Goal: Task Accomplishment & Management: Complete application form

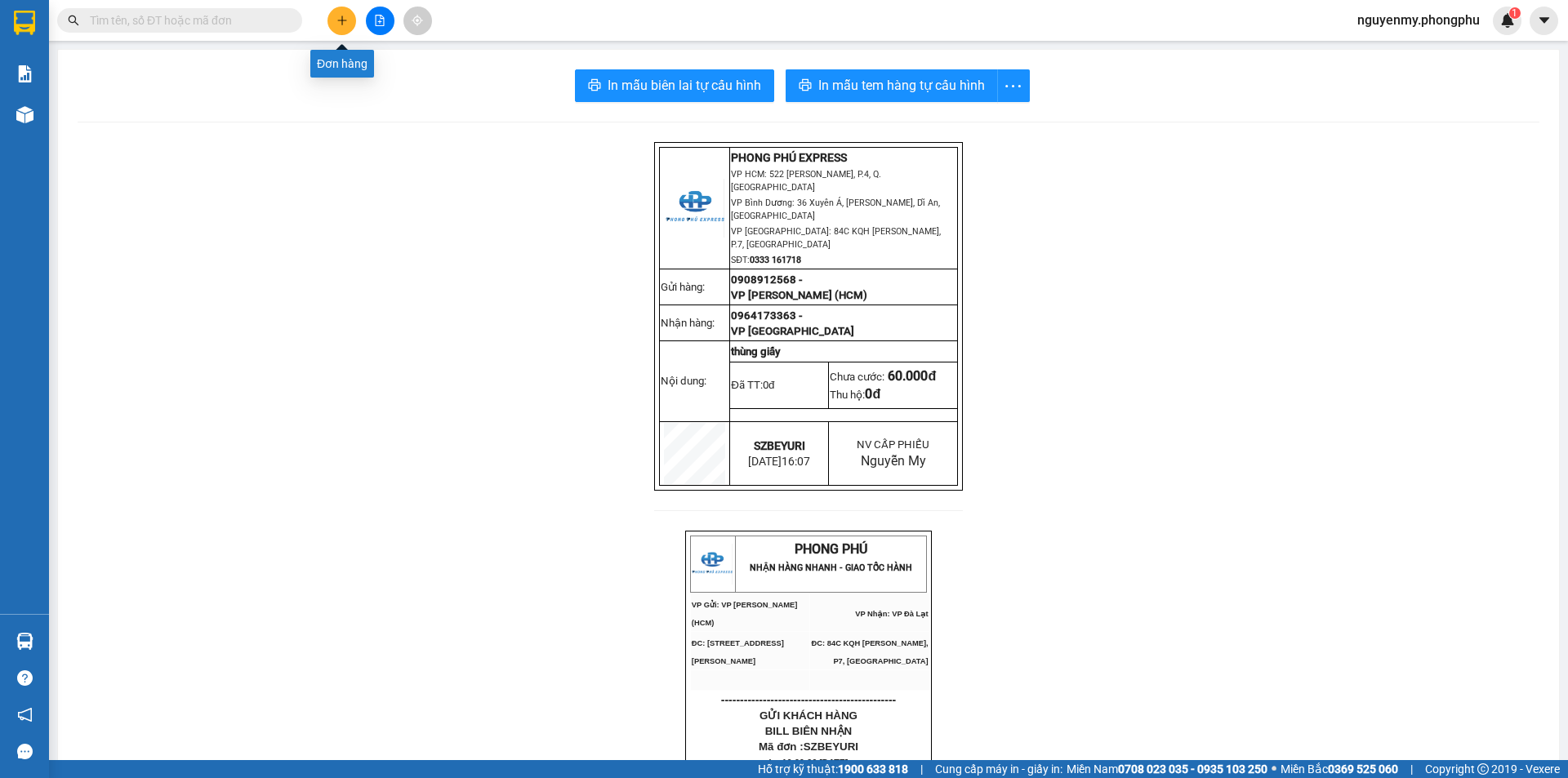
click at [336, 23] on icon "plus" at bounding box center [342, 21] width 12 height 12
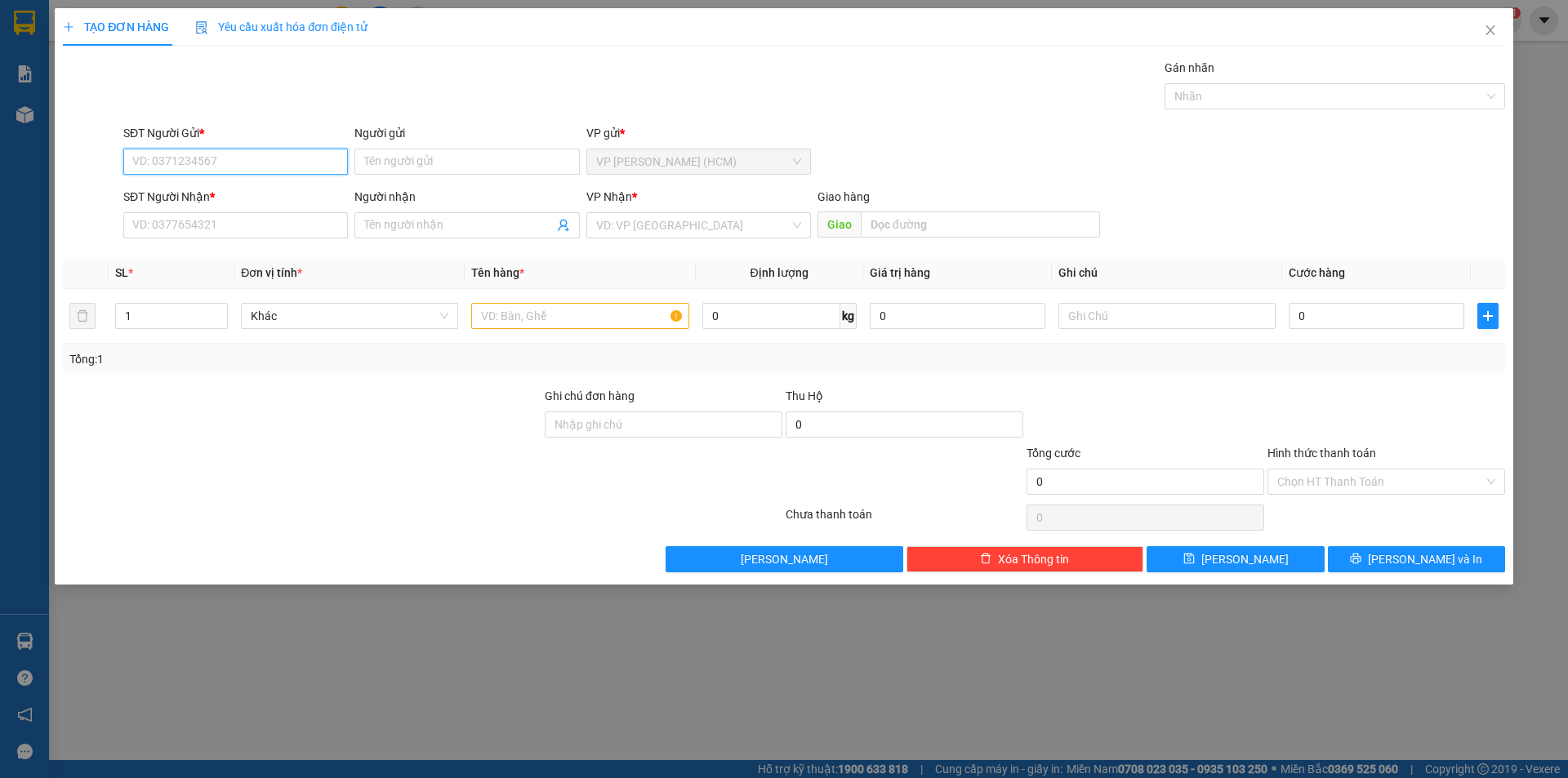
click at [208, 154] on input "SĐT Người Gửi *" at bounding box center [236, 162] width 225 height 27
click at [162, 168] on input "SĐT Người Gửi *" at bounding box center [236, 162] width 225 height 27
type input "0935988037"
click at [407, 152] on input "Người gửi" at bounding box center [467, 162] width 225 height 27
type input "C.Vy"
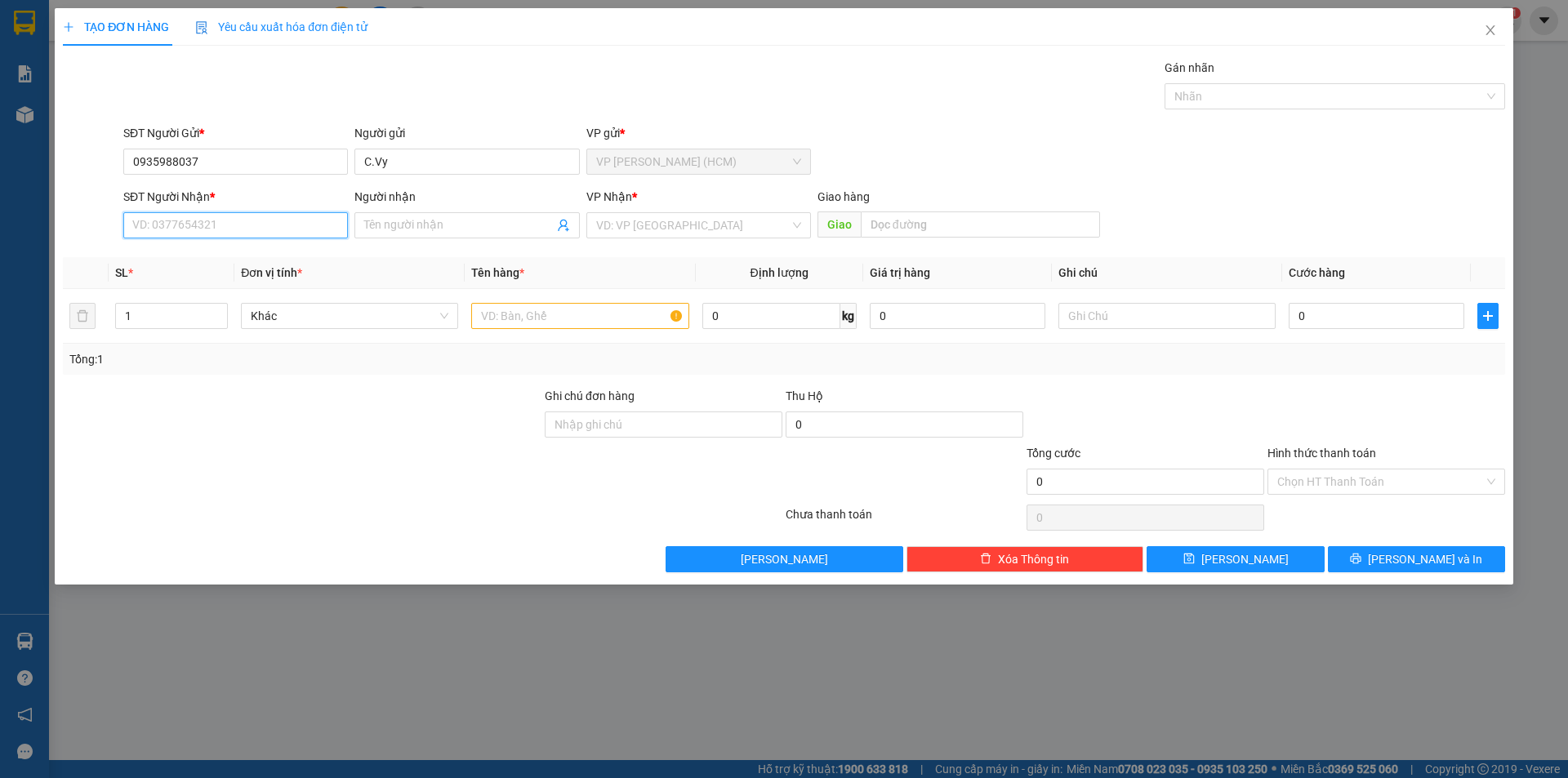
click at [164, 227] on input "SĐT Người Nhận *" at bounding box center [236, 225] width 225 height 27
drag, startPoint x: 200, startPoint y: 164, endPoint x: 107, endPoint y: 190, distance: 96.6
click at [107, 190] on form "SĐT Người Gửi * 0935988037 0935988037 Người gửi C.Vy VP gửi * VP [PERSON_NAME] …" at bounding box center [784, 184] width 1443 height 121
click at [166, 222] on input "SĐT Người Nhận *" at bounding box center [236, 225] width 225 height 27
paste input "0935988037"
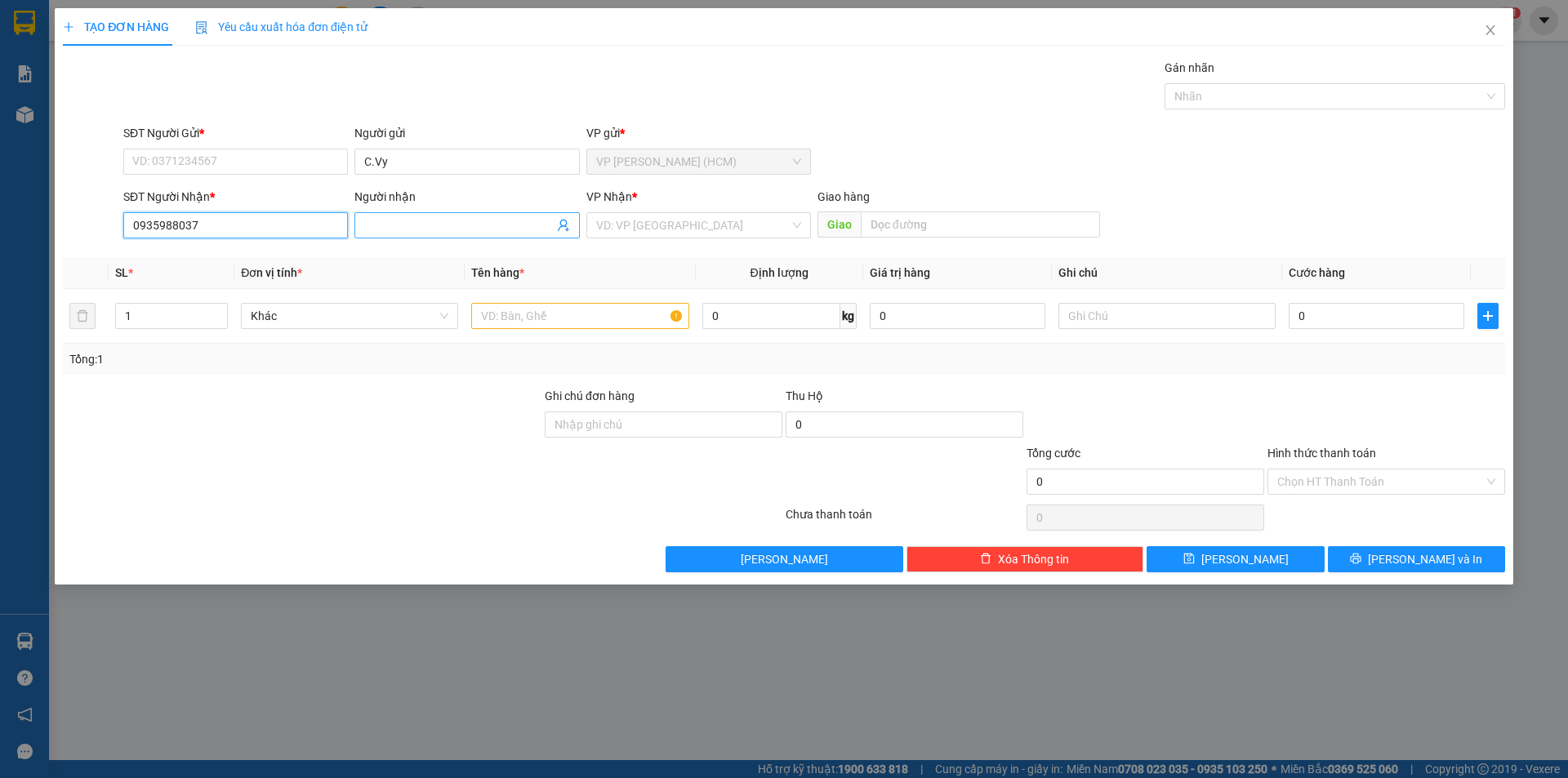
type input "0935988037"
click at [388, 222] on input "Người nhận" at bounding box center [458, 226] width 188 height 18
drag, startPoint x: 402, startPoint y: 154, endPoint x: 338, endPoint y: 158, distance: 64.1
click at [338, 158] on div "SĐT Người Gửi * VD: 0371234567 Người gửi C.Vy C.Vy VP gửi * VP [PERSON_NAME] (H…" at bounding box center [815, 153] width 1389 height 57
click at [369, 224] on input "Người nhận" at bounding box center [458, 226] width 188 height 18
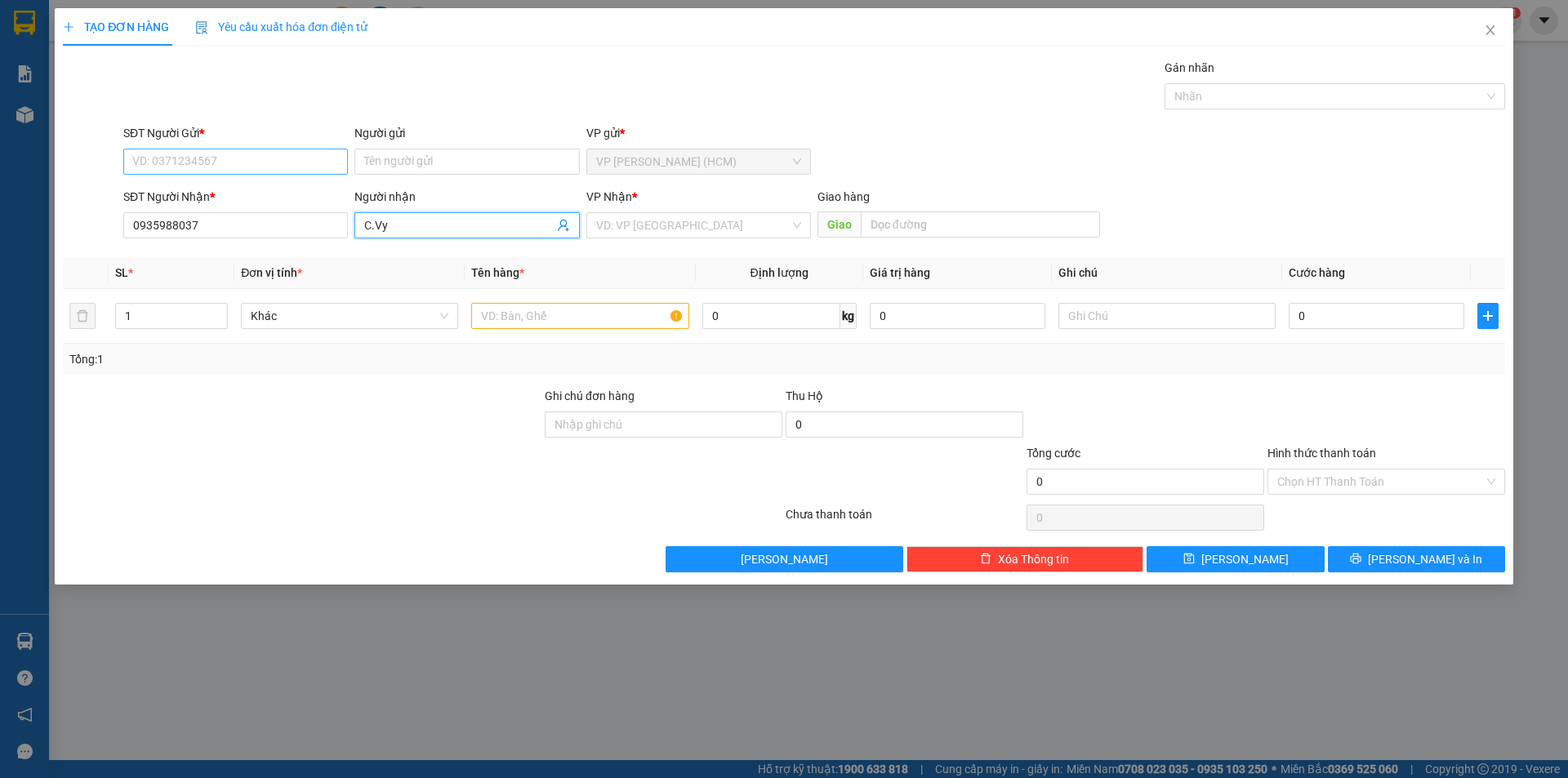
type input "C.Vy"
click at [269, 169] on input "SĐT Người Gửi *" at bounding box center [236, 162] width 225 height 27
type input "0862072037"
click at [408, 169] on input "Người gửi" at bounding box center [467, 162] width 225 height 27
type input "C.Nhi"
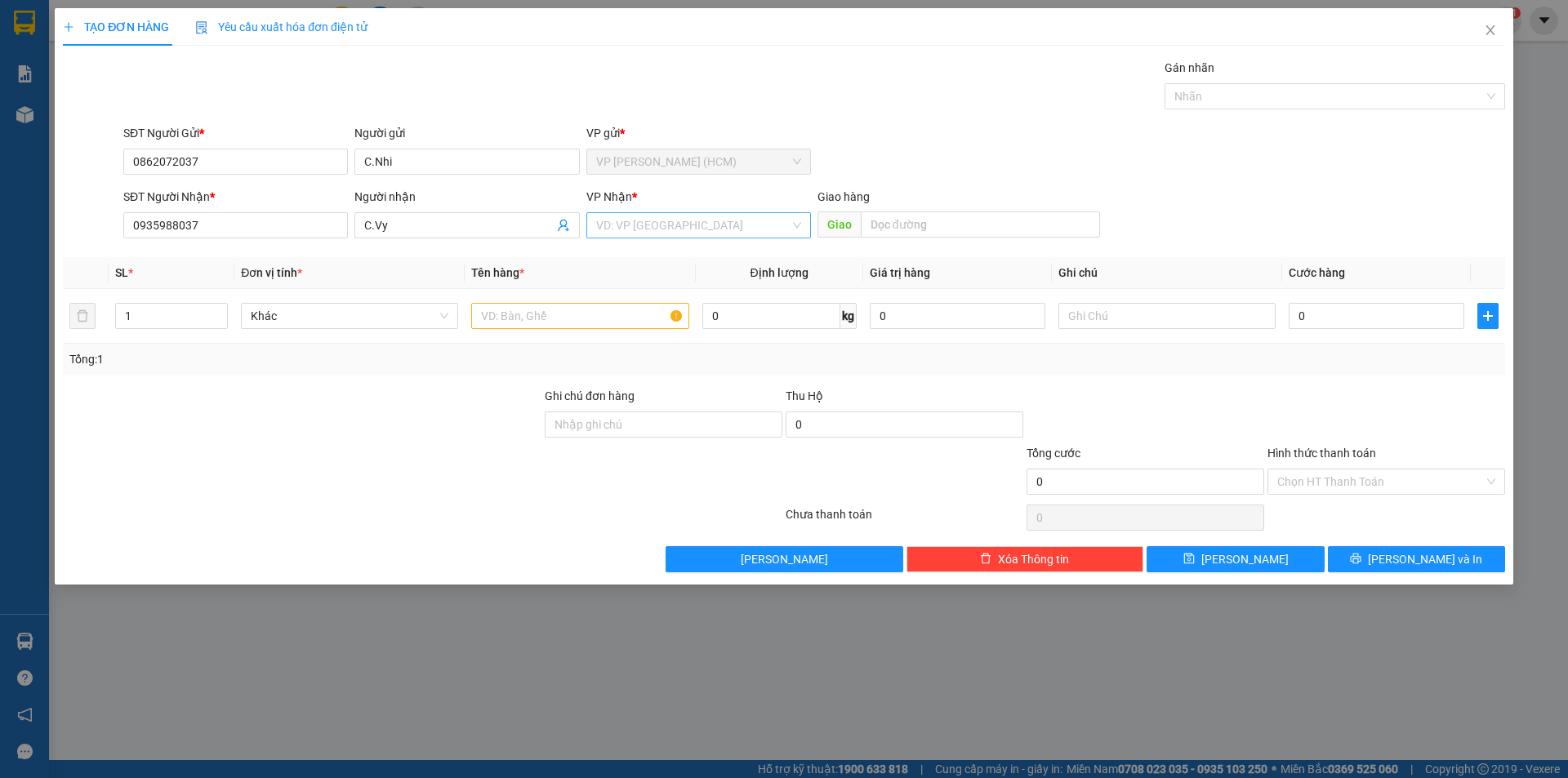
click at [683, 224] on input "search" at bounding box center [693, 225] width 193 height 25
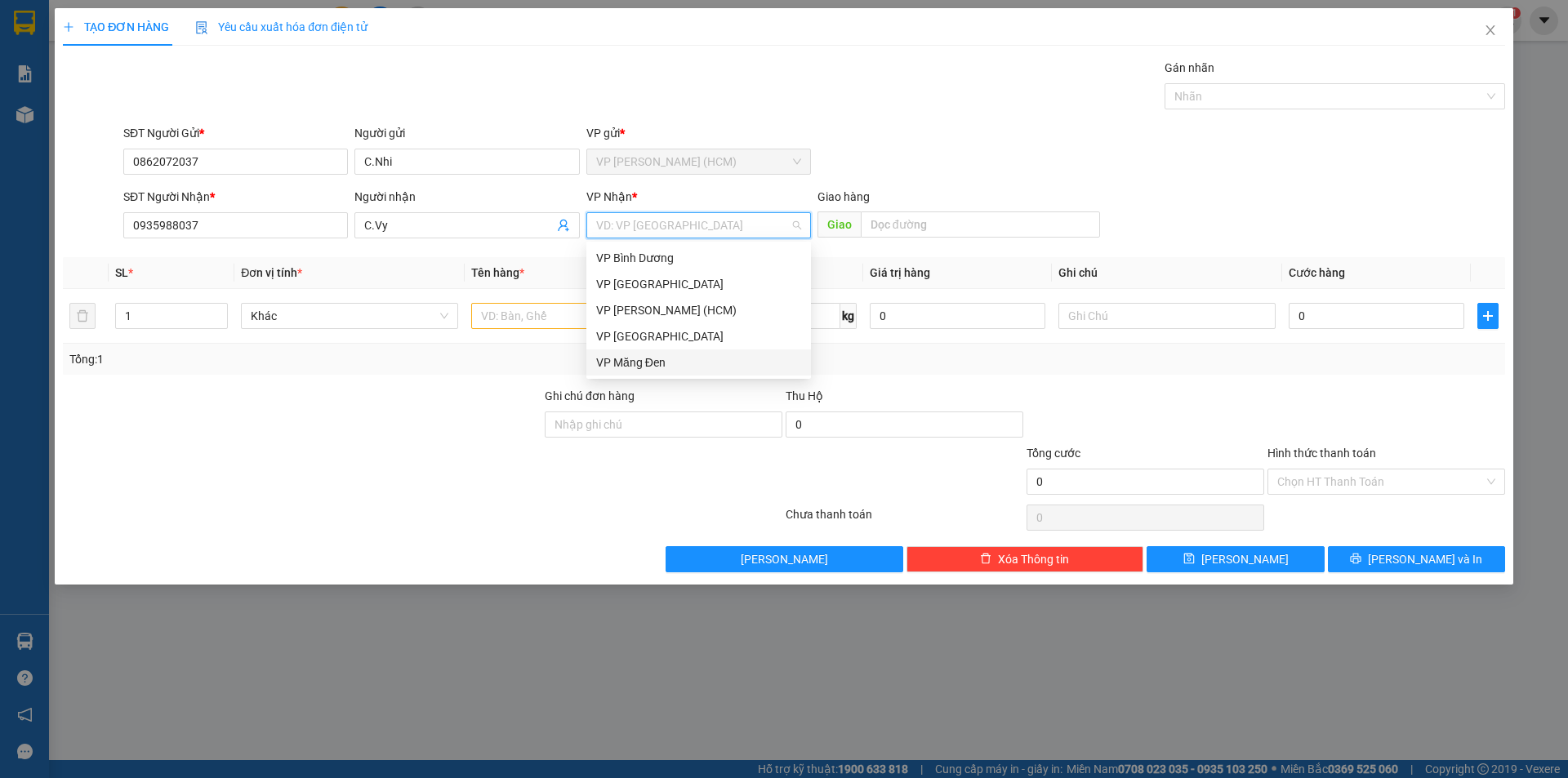
click at [645, 362] on div "VP Măng Đen" at bounding box center [699, 363] width 205 height 18
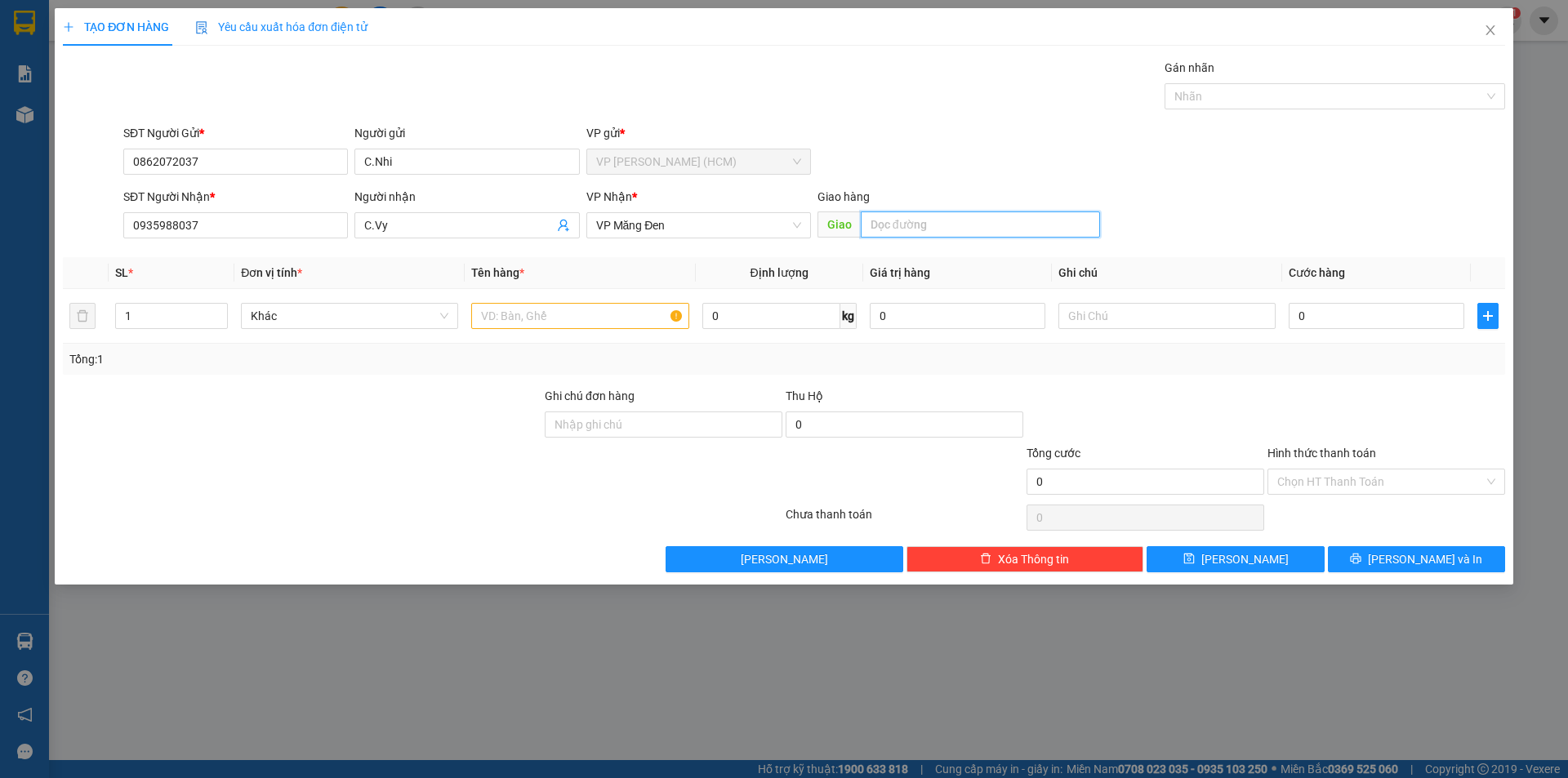
click at [911, 233] on input "text" at bounding box center [980, 225] width 240 height 27
type input "BX.KomTum"
click at [1297, 312] on input "0" at bounding box center [1377, 316] width 176 height 27
type input "1"
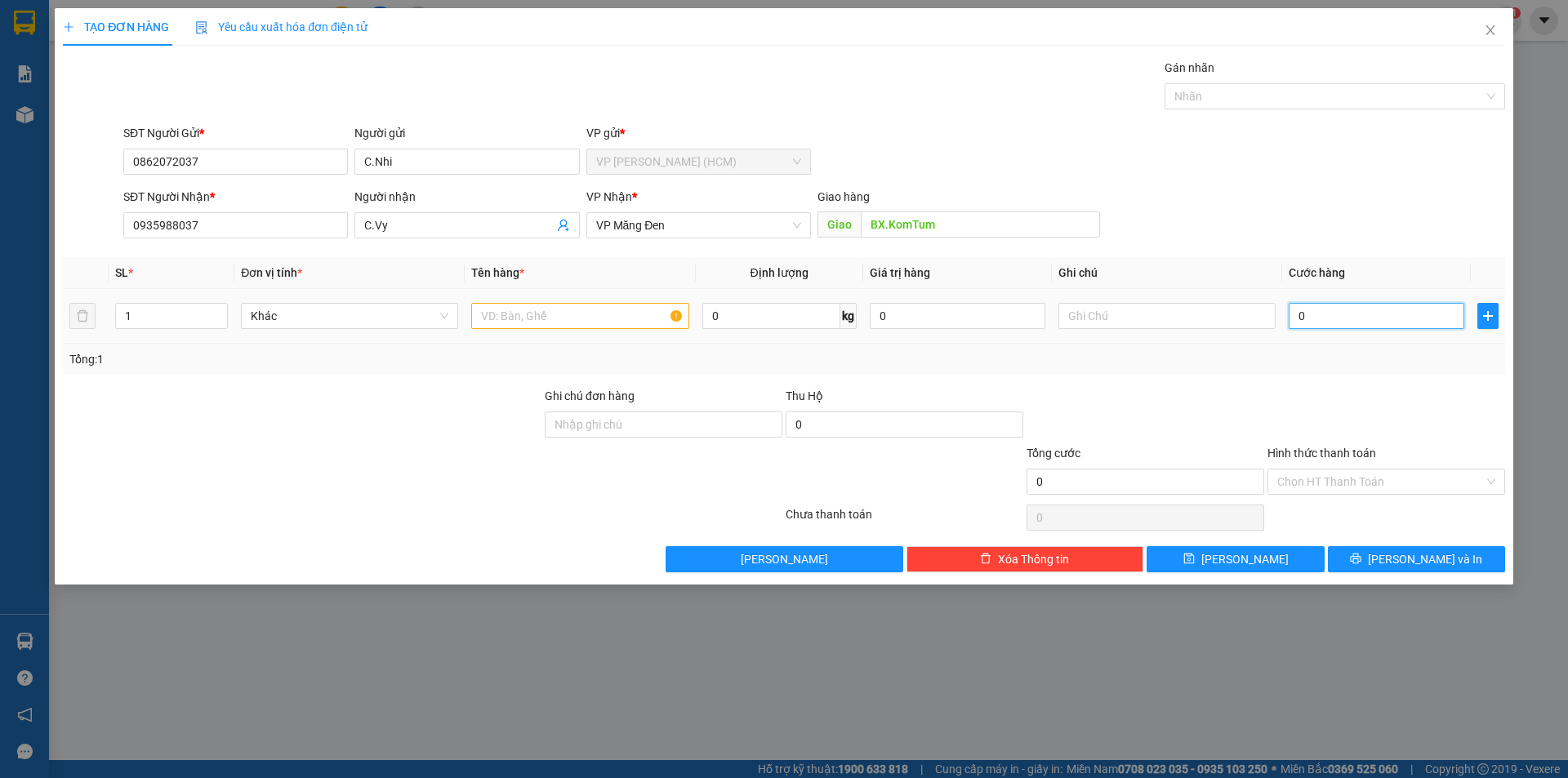
type input "1"
type input "12"
type input "120"
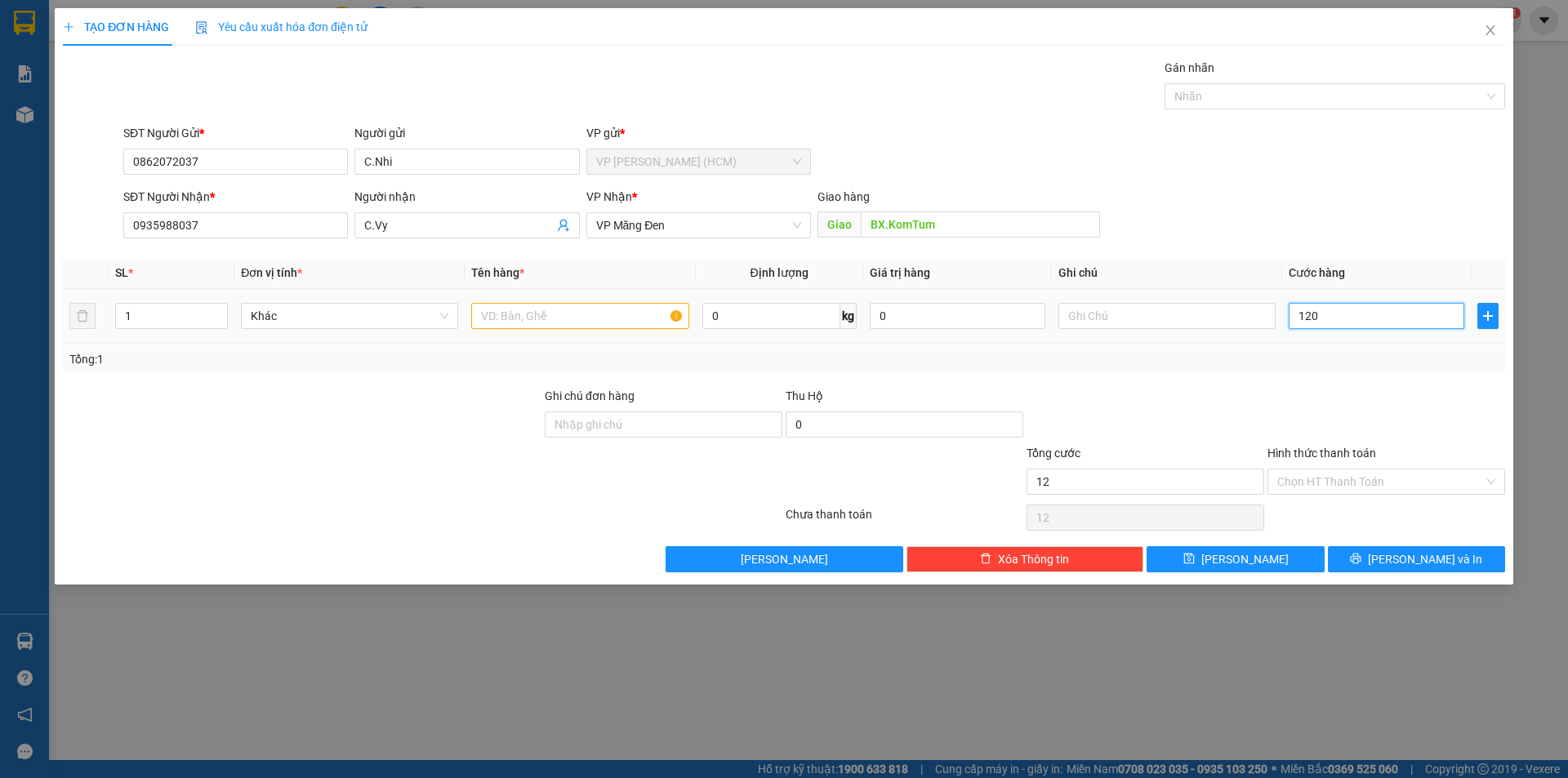
type input "120"
type input "1.200"
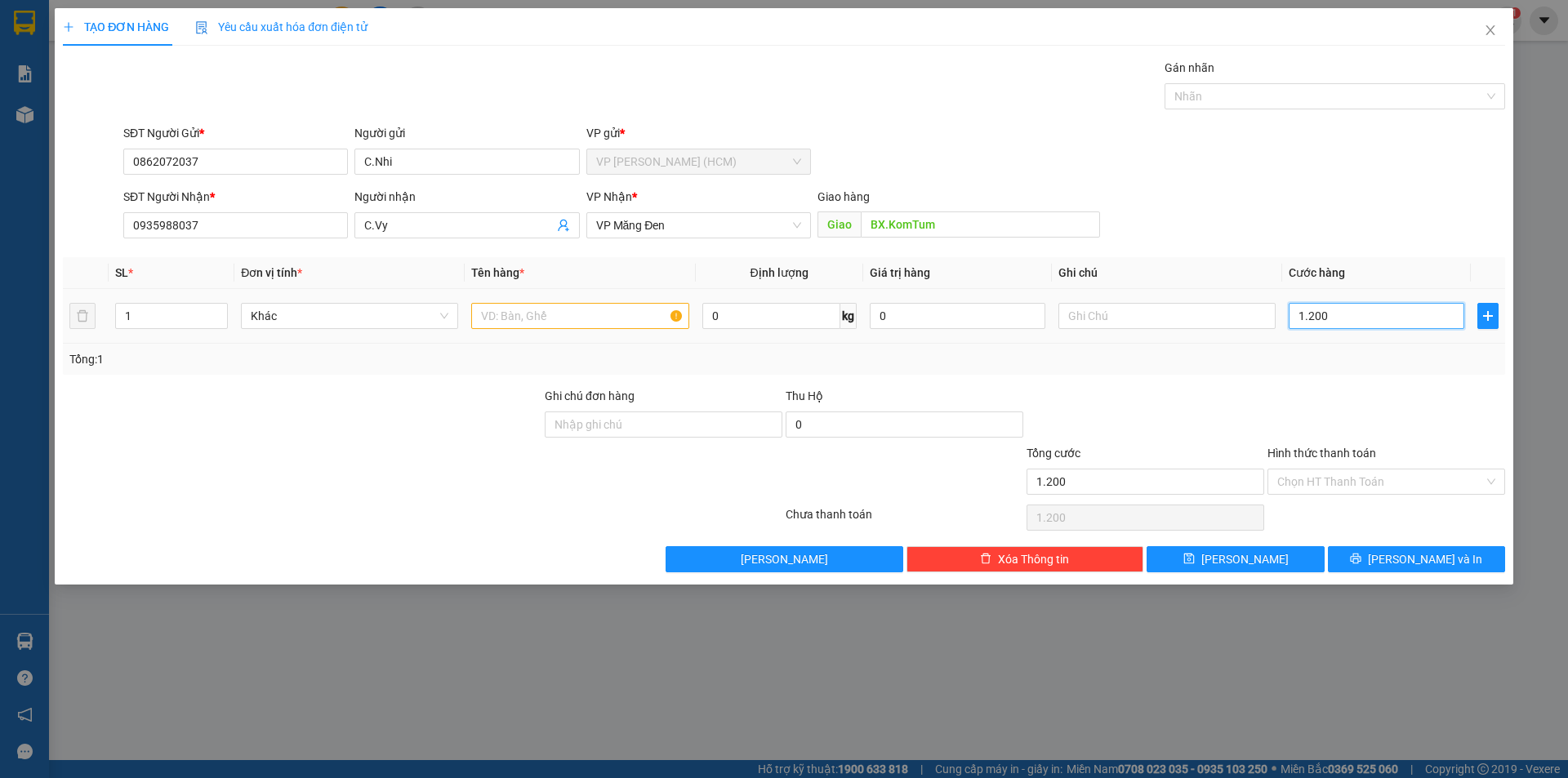
type input "12.000"
type input "1.200"
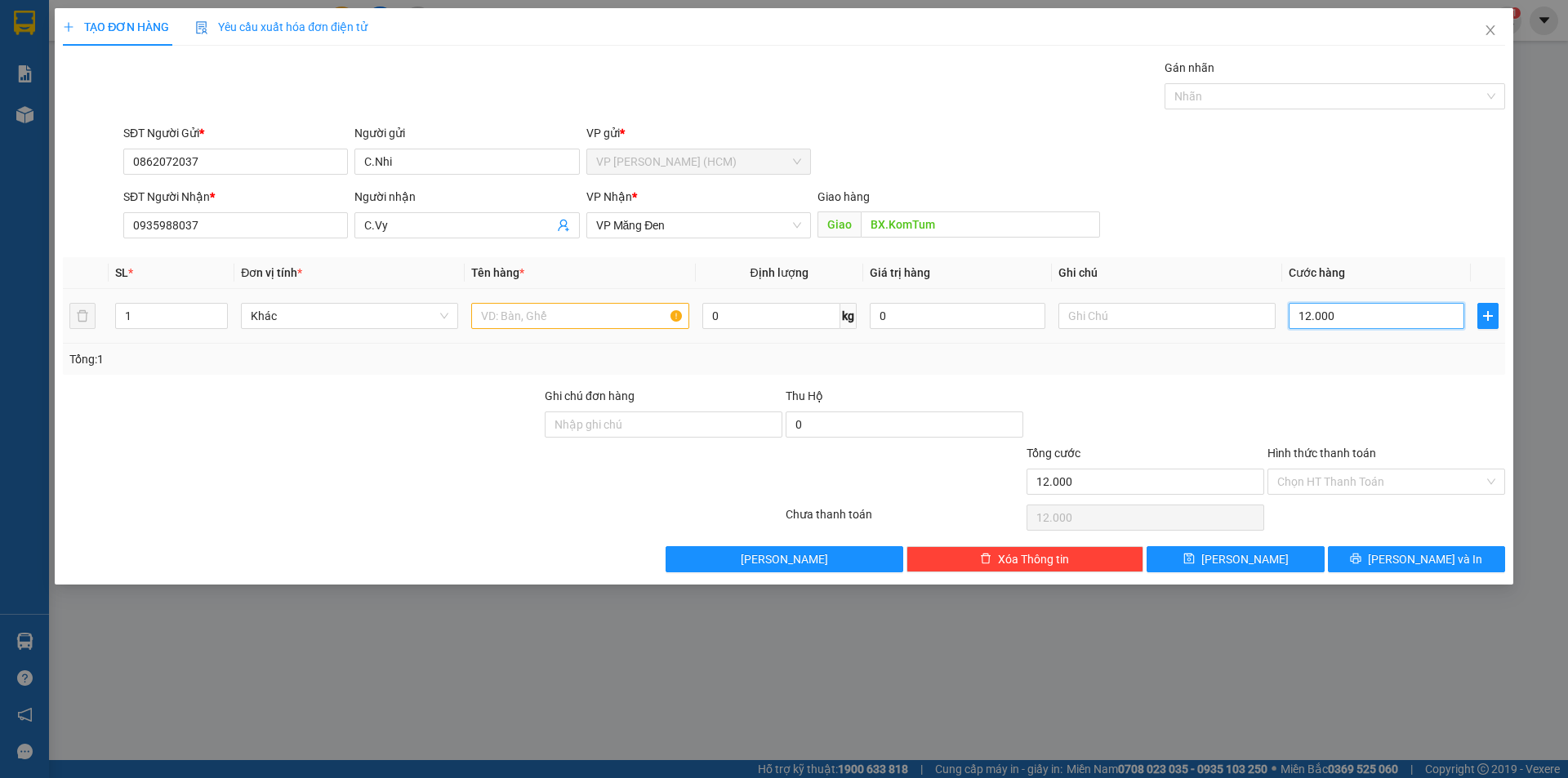
type input "1.200"
type input "120"
type input "12"
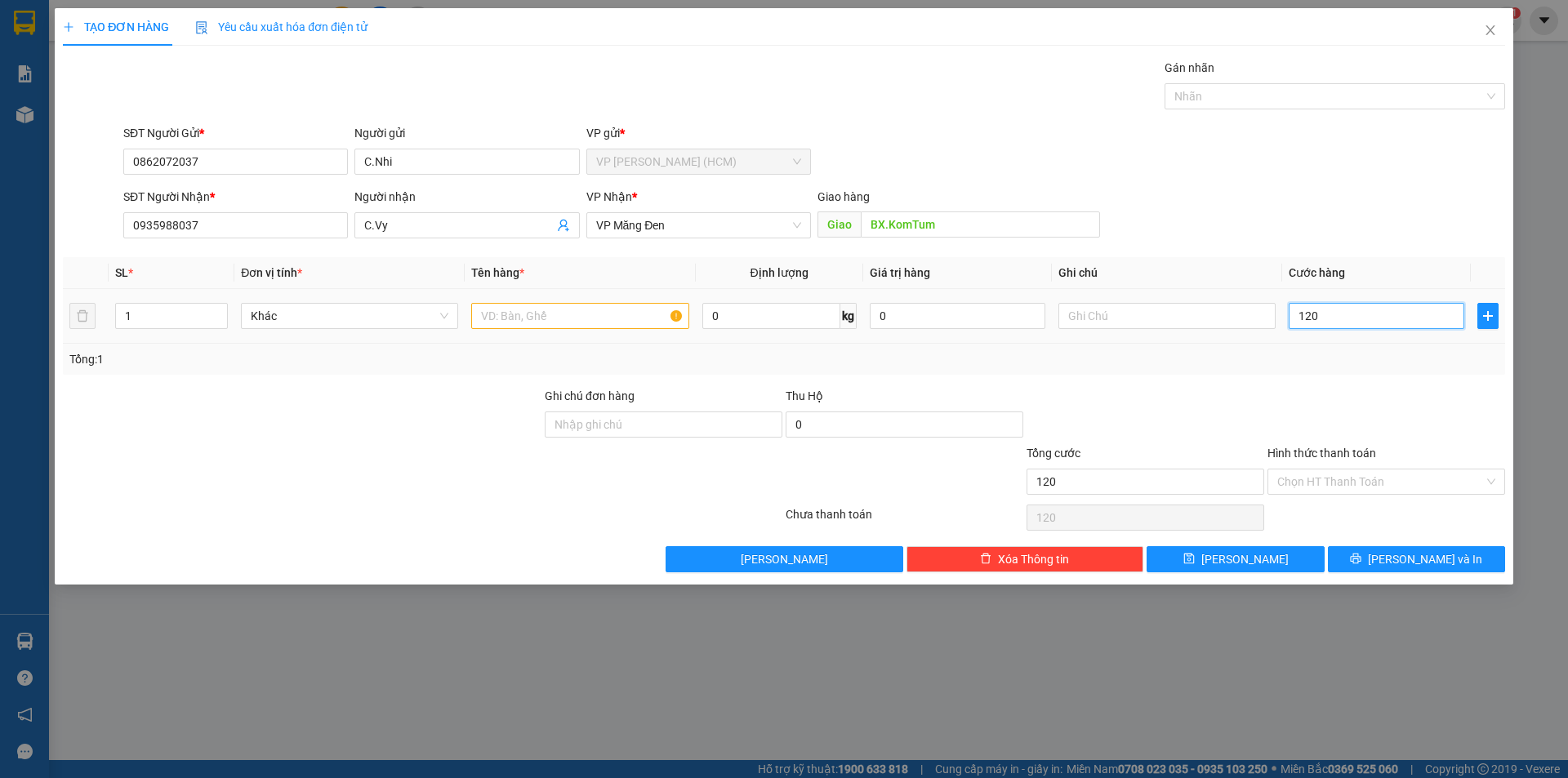
type input "12"
type input "1"
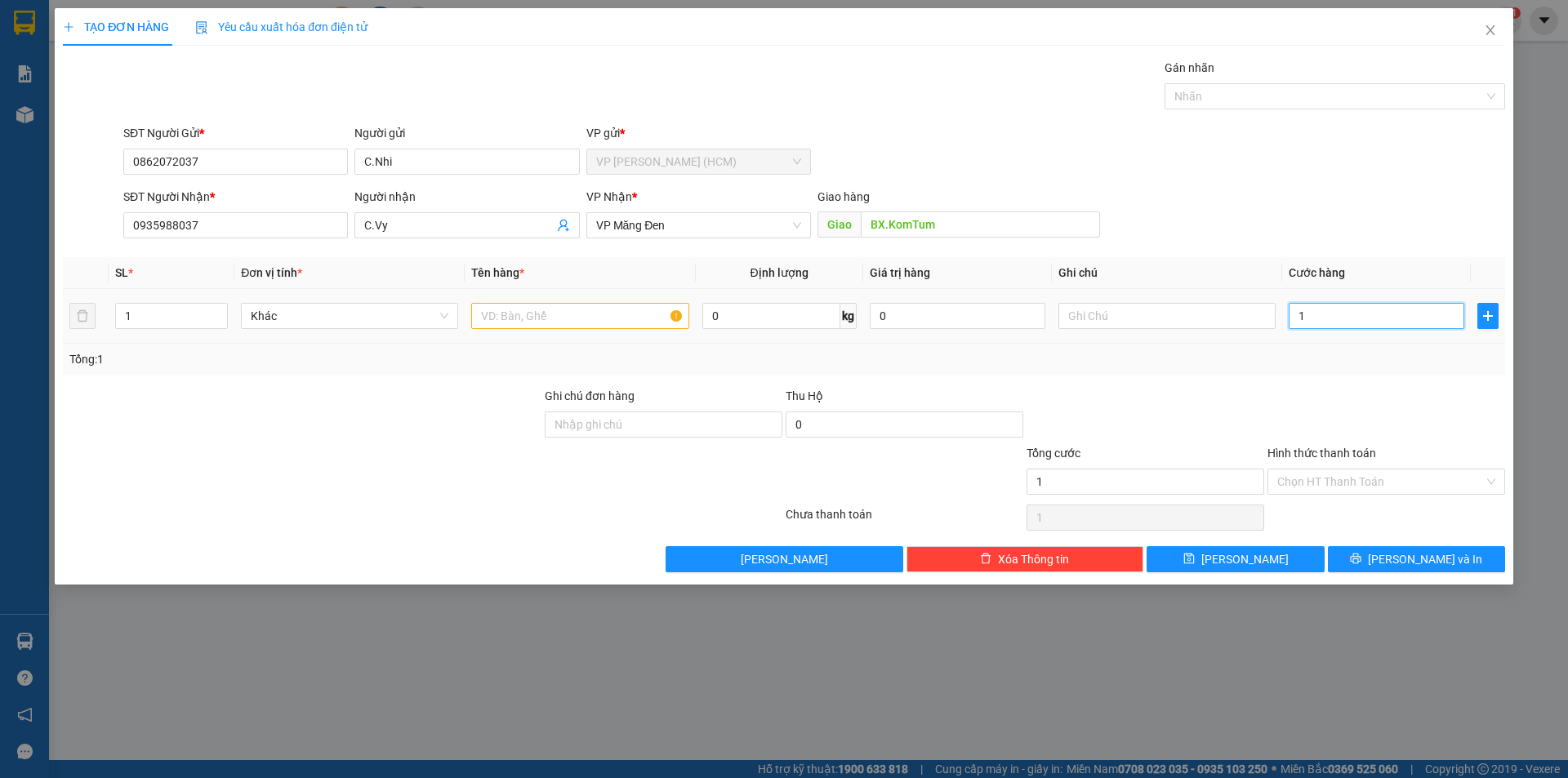
type input "0"
type input "08"
type input "8"
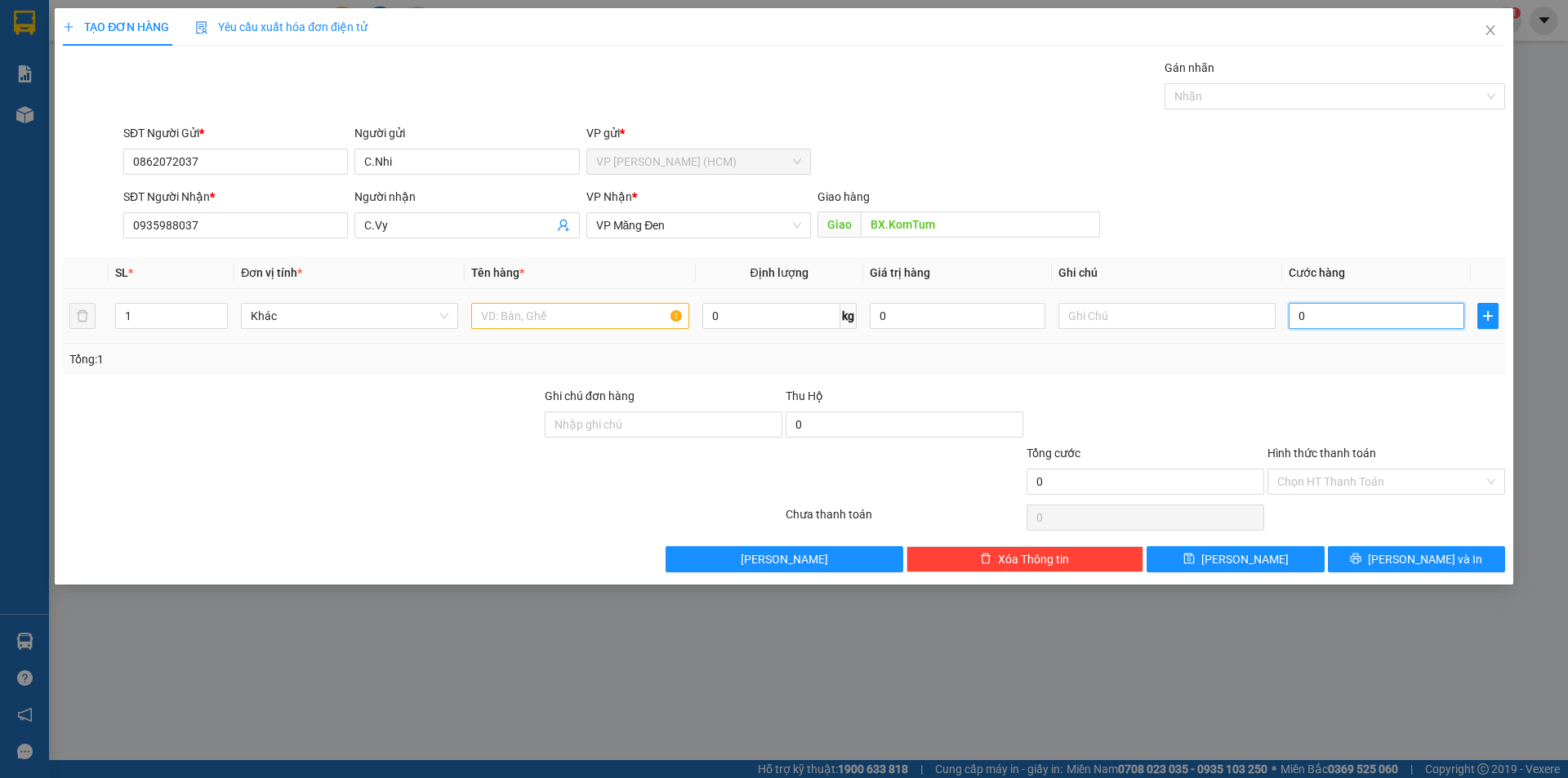
type input "8"
type input "080"
type input "80"
type input "0.800"
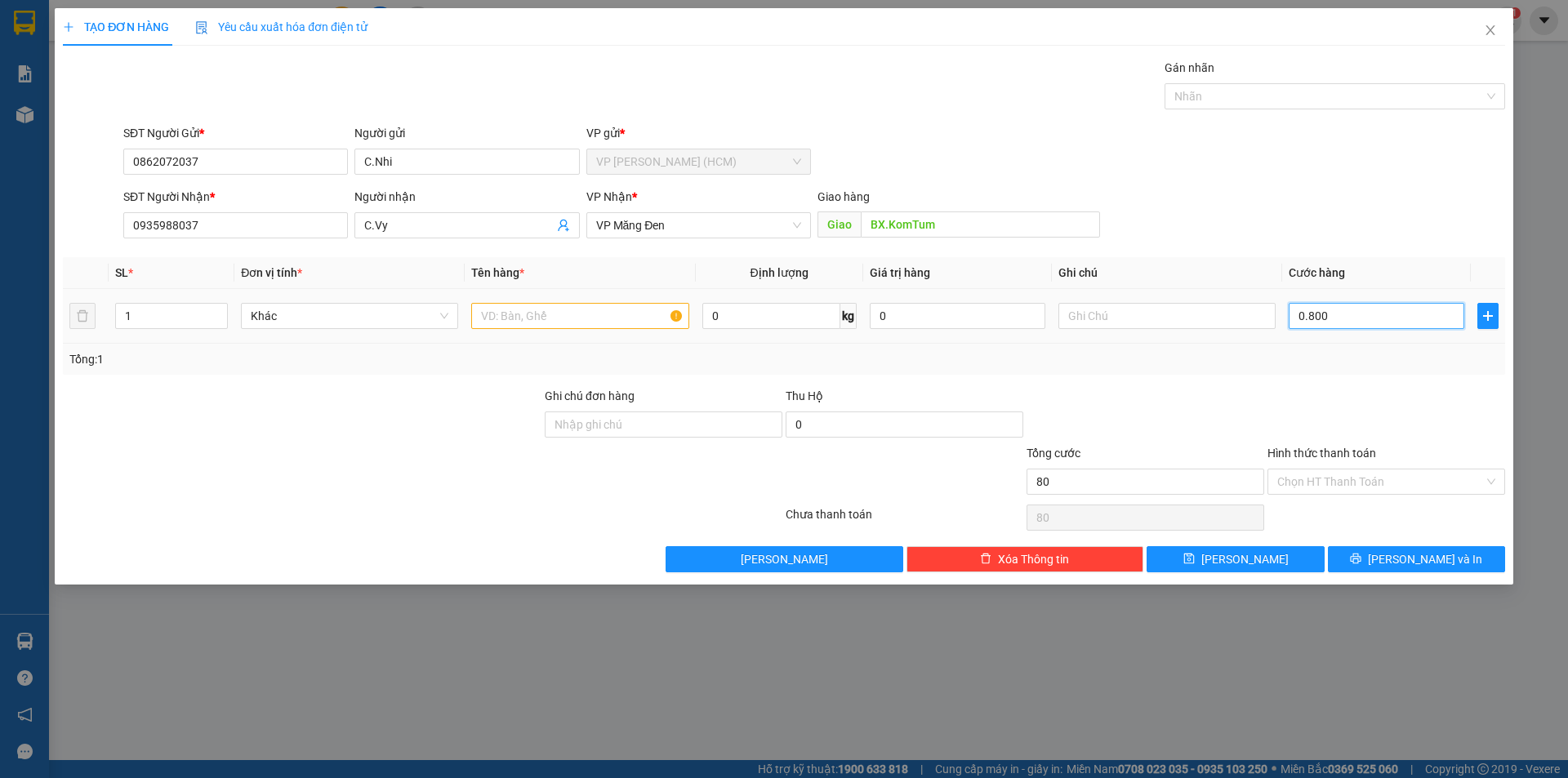
type input "800"
type input "08.000"
type input "8.000"
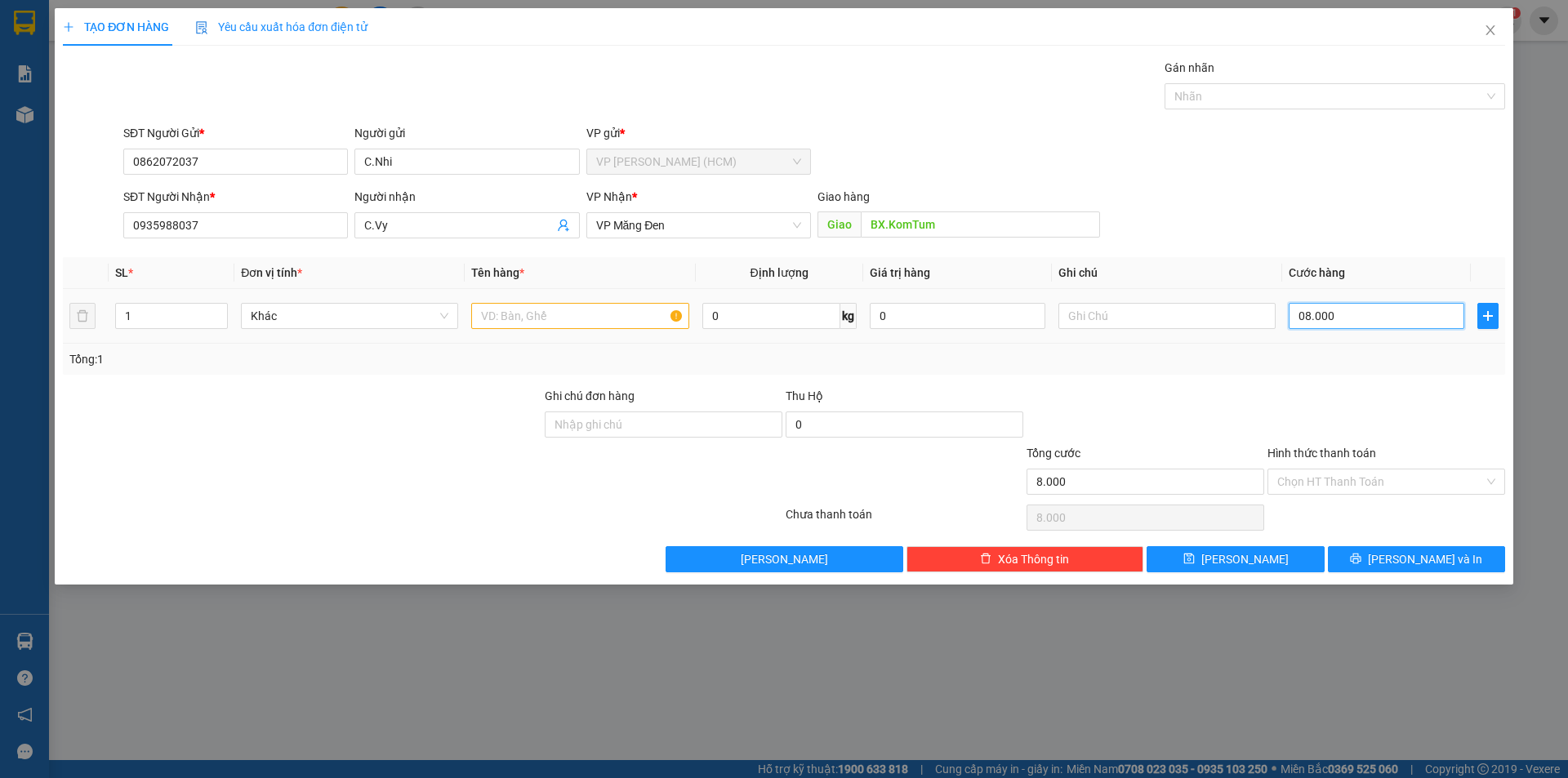
type input "080.000"
type input "80.000"
click at [1421, 491] on input "Hình thức thanh toán" at bounding box center [1382, 481] width 207 height 25
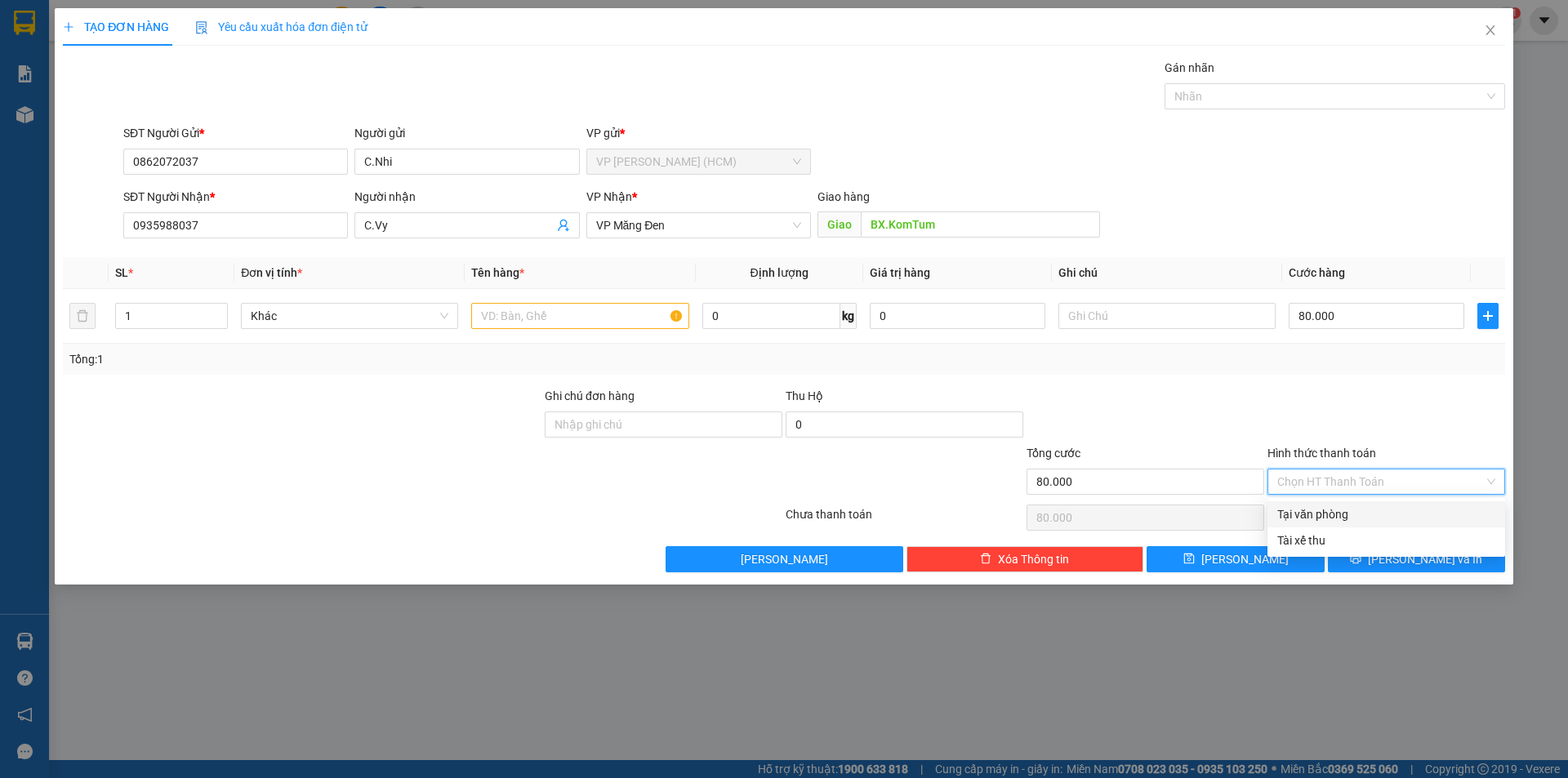
click at [1345, 507] on div "Tại văn phòng" at bounding box center [1387, 515] width 218 height 18
type input "0"
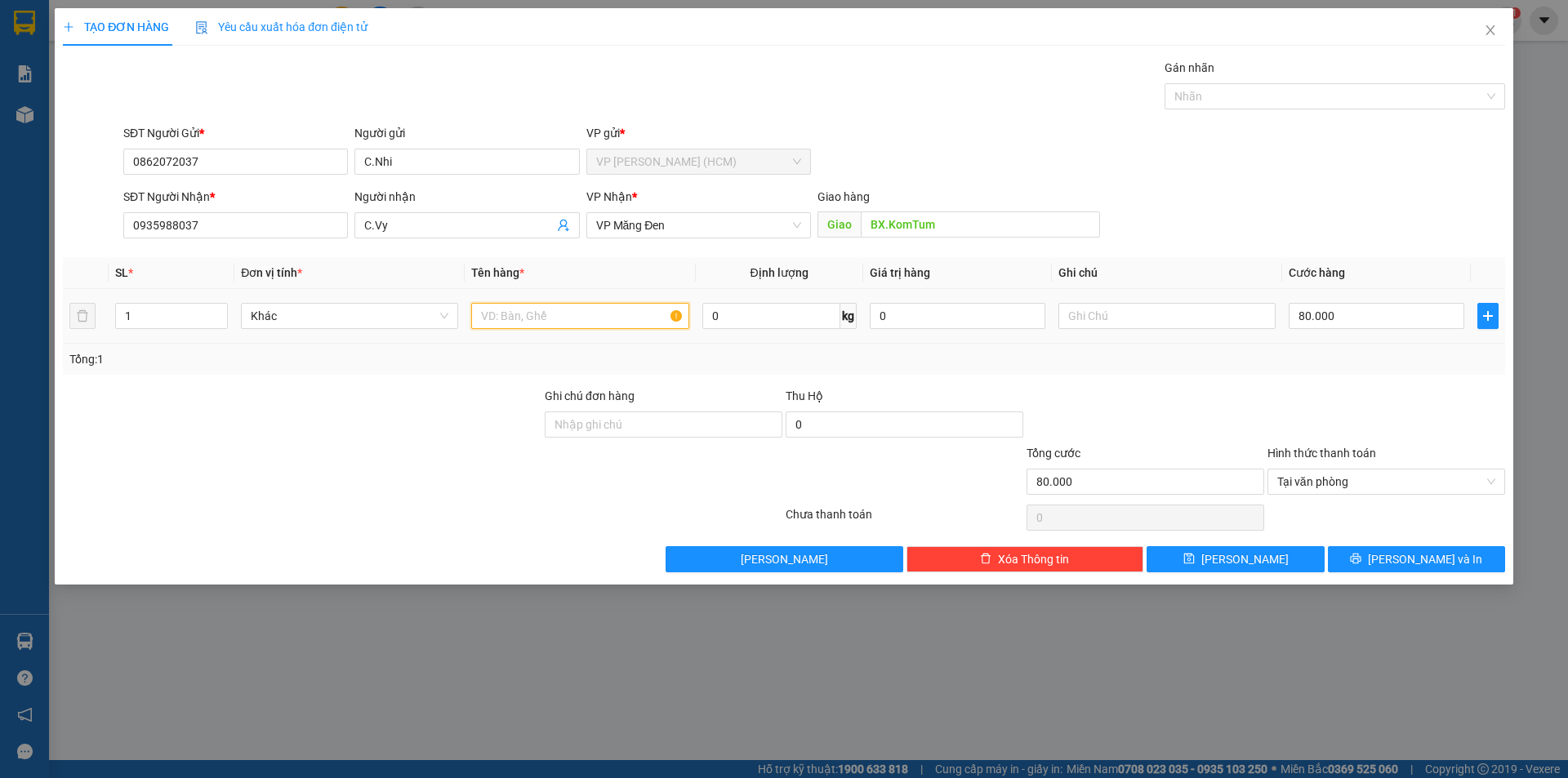
click at [559, 318] on input "text" at bounding box center [580, 316] width 217 height 27
type input "Sữa"
click at [459, 534] on div "Transit Pickup Surcharge Ids Transit Deliver Surcharge Ids Transit Deliver Surc…" at bounding box center [784, 316] width 1443 height 514
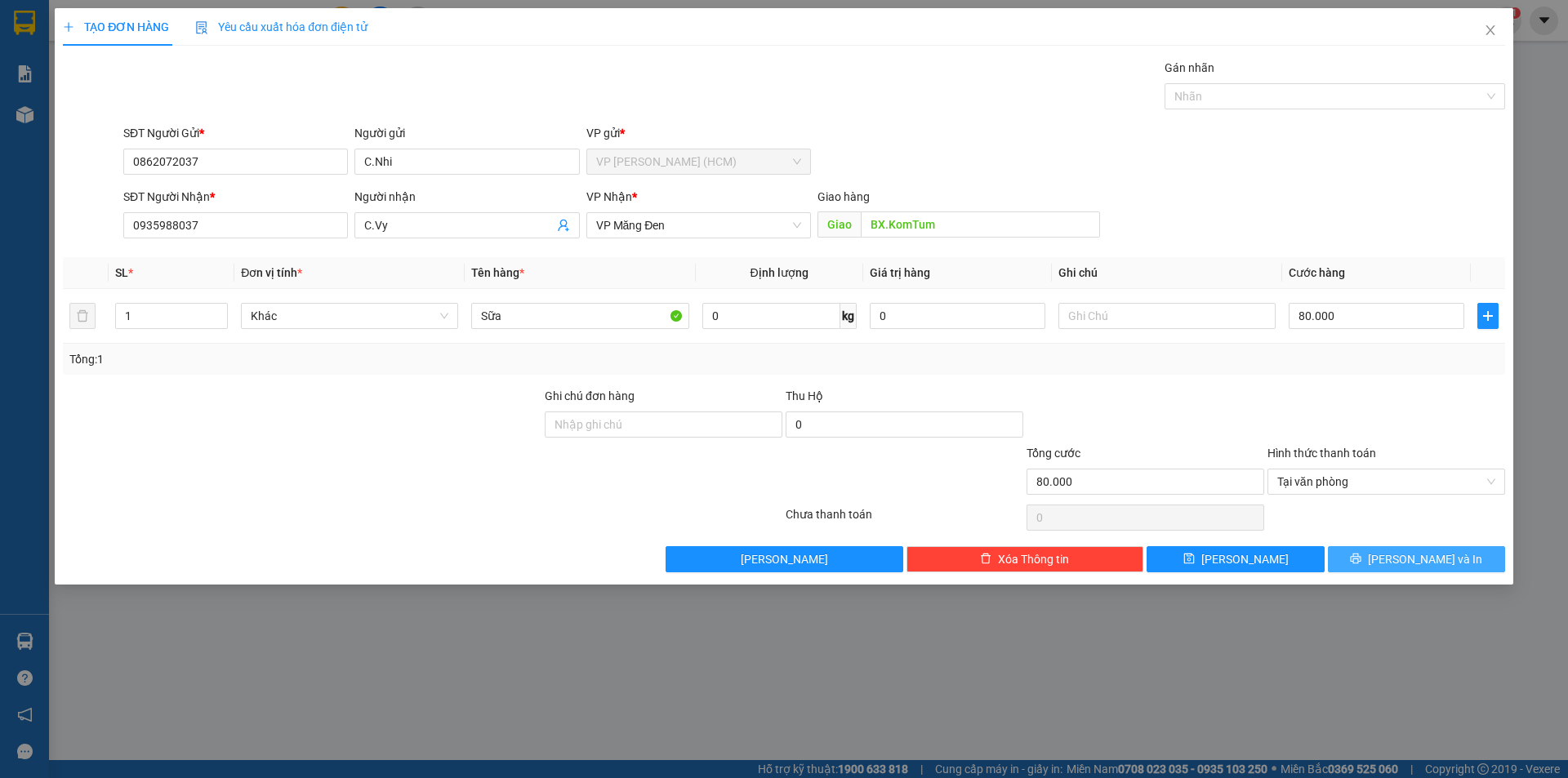
click at [1397, 567] on button "[PERSON_NAME] và In" at bounding box center [1417, 559] width 178 height 27
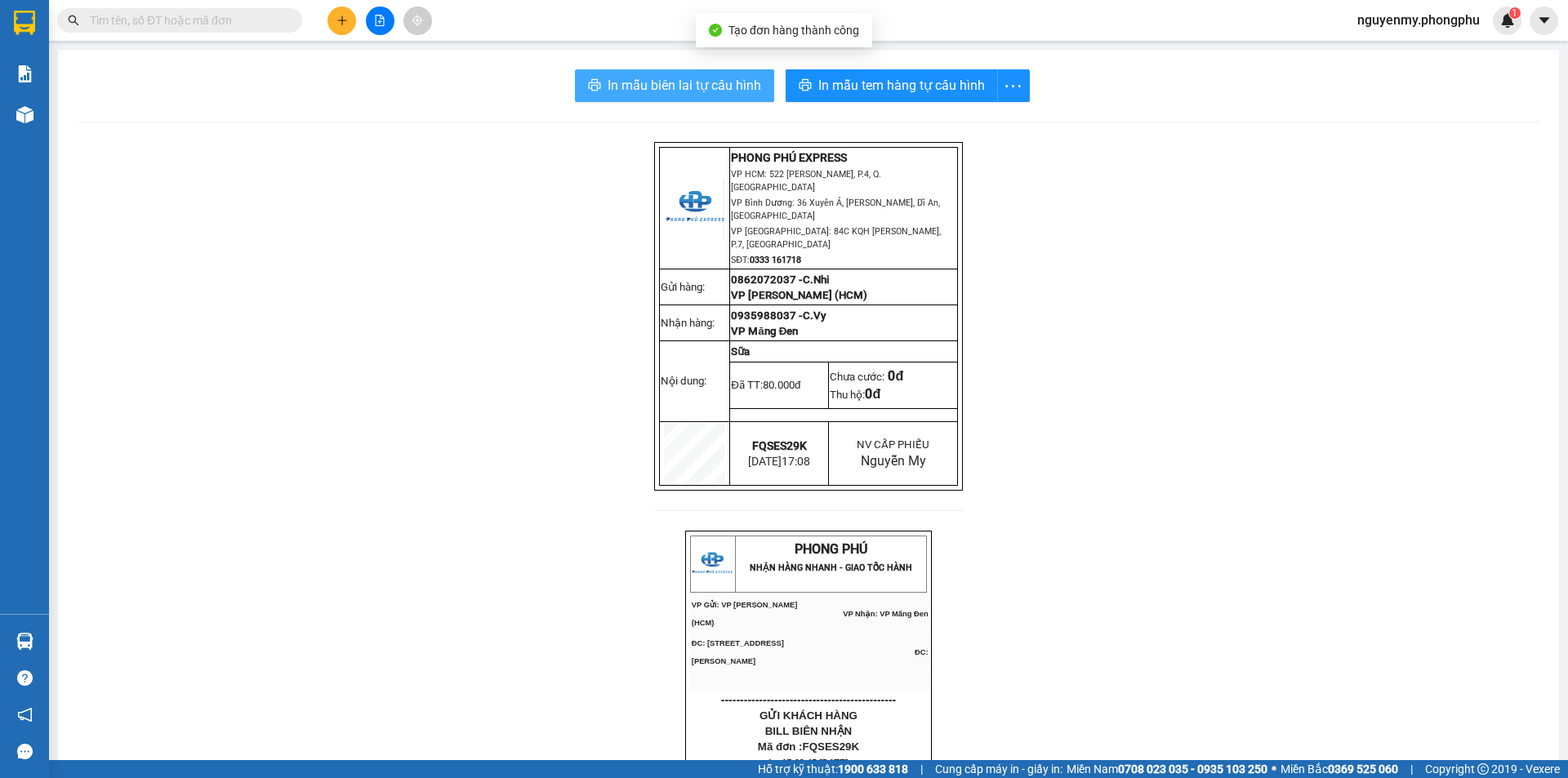
click at [659, 93] on span "In mẫu biên lai tự cấu hình" at bounding box center [684, 85] width 154 height 21
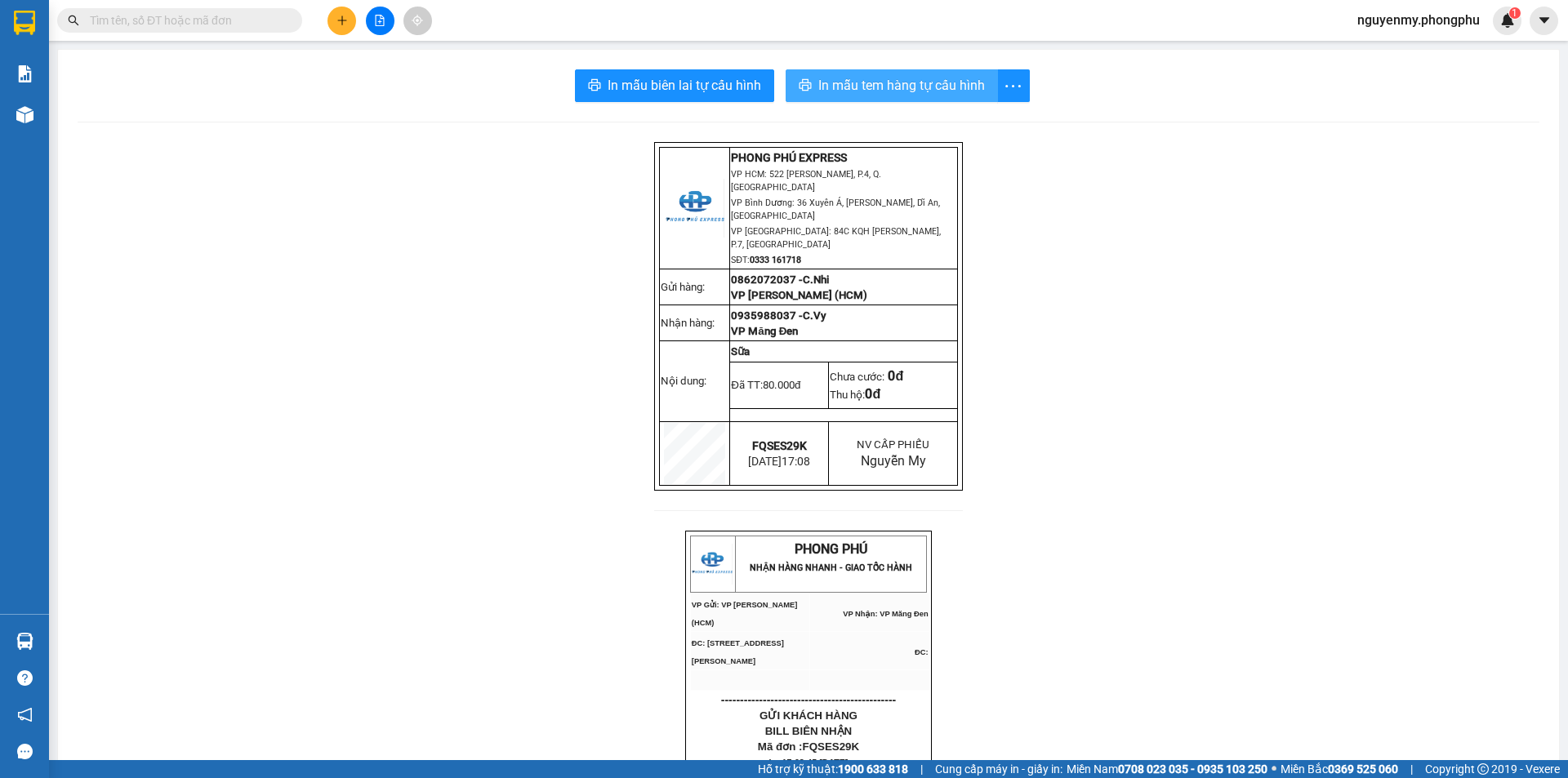
click at [888, 84] on span "In mẫu tem hàng tự cấu hình" at bounding box center [901, 85] width 167 height 21
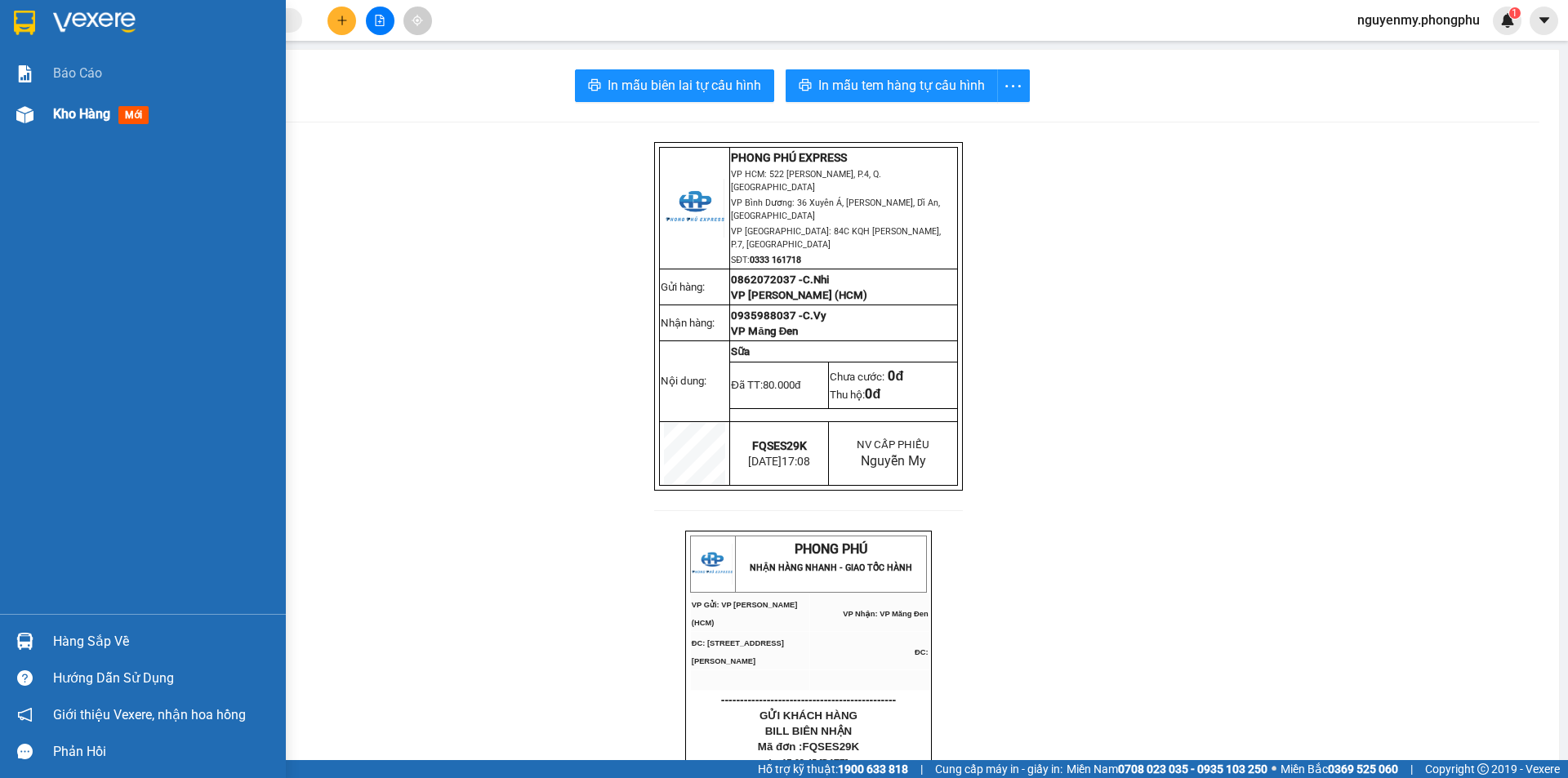
click at [79, 122] on div "Kho hàng mới" at bounding box center [105, 113] width 103 height 21
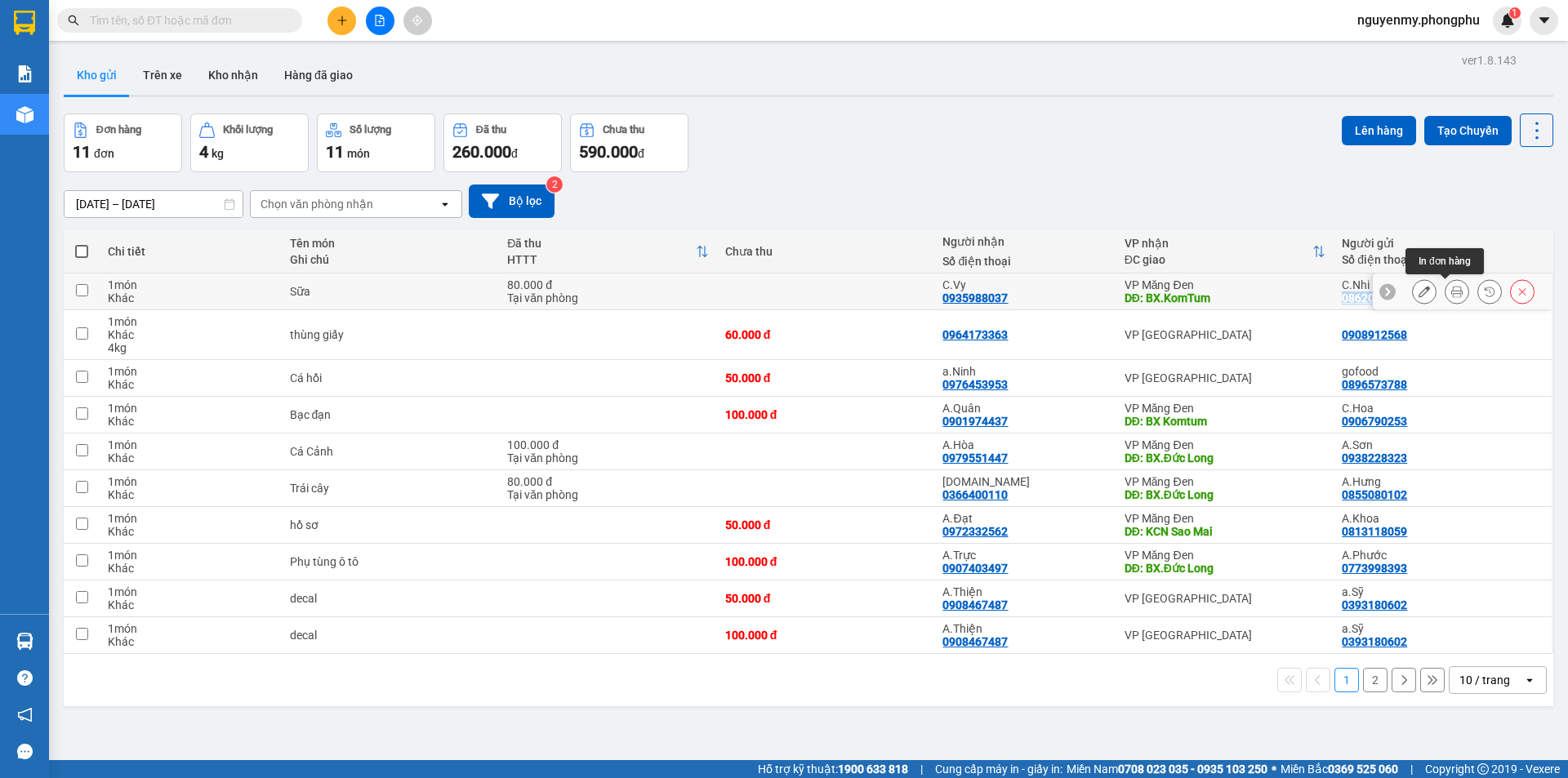
drag, startPoint x: 1332, startPoint y: 294, endPoint x: 1444, endPoint y: 290, distance: 112.1
click at [1444, 290] on tr "1 món Khác Sữa 80.000 đ Tại văn phòng C.Vy 0935988037 VP Măng Đen DĐ: BX.KomTum…" at bounding box center [809, 292] width 1490 height 36
checkbox input "true"
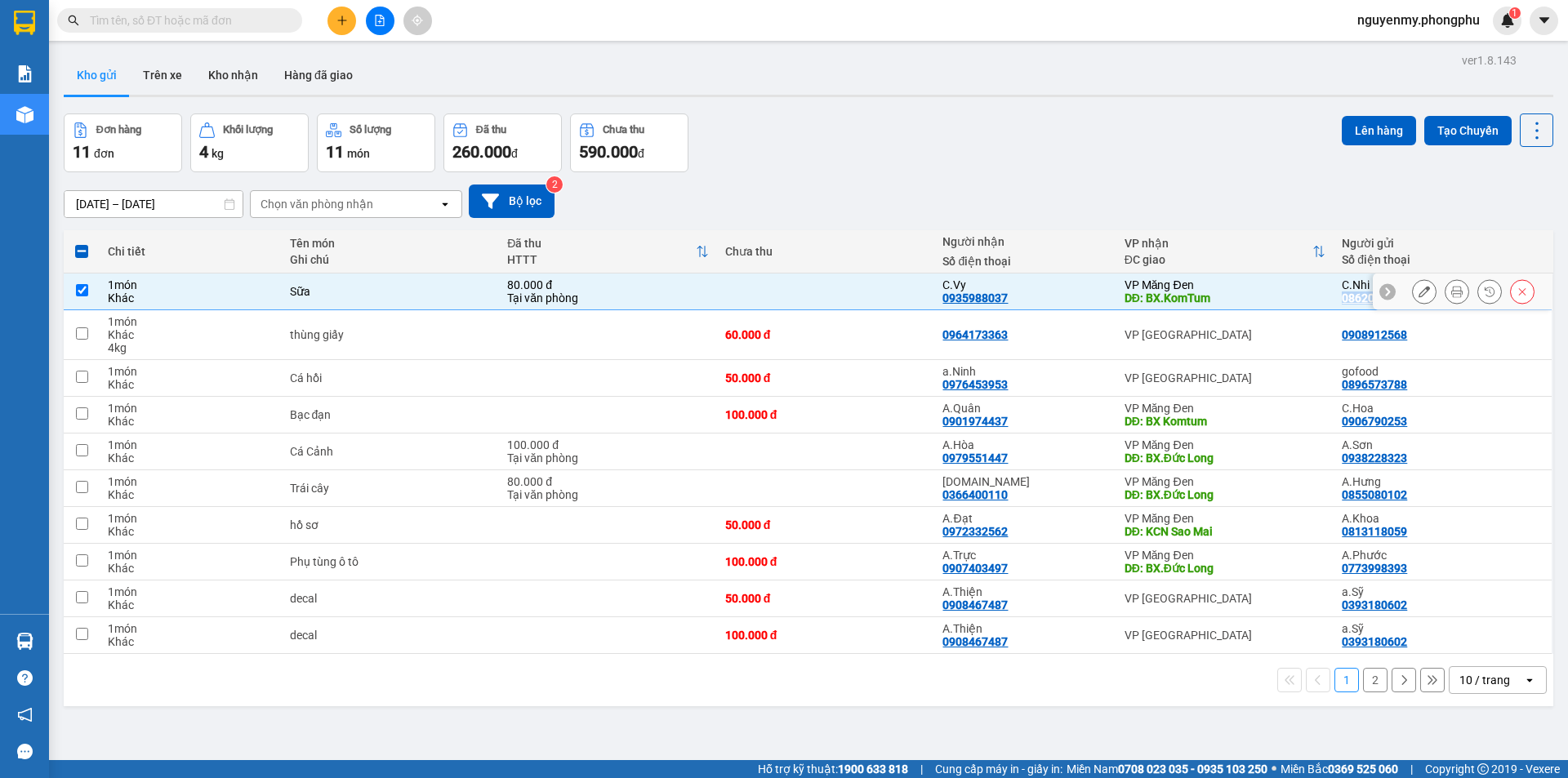
copy tr "0862072037"
